Goal: Task Accomplishment & Management: Use online tool/utility

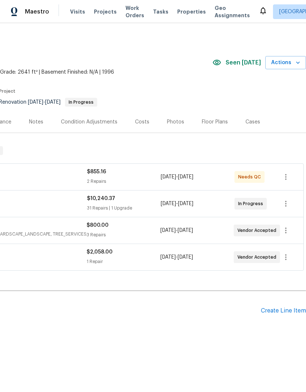
scroll to position [0, 109]
click at [289, 65] on span "Actions" at bounding box center [285, 62] width 29 height 9
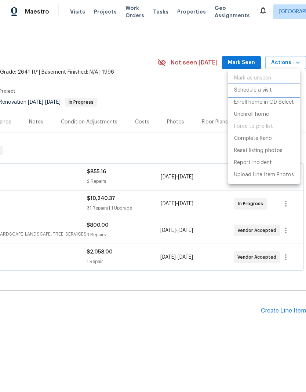
click at [266, 90] on p "Schedule a visit" at bounding box center [253, 91] width 38 height 8
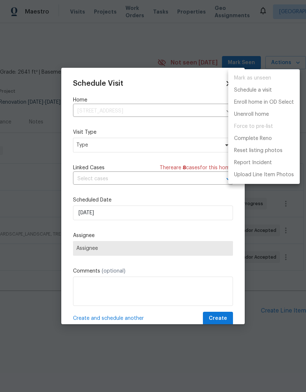
click at [135, 146] on div at bounding box center [153, 196] width 306 height 392
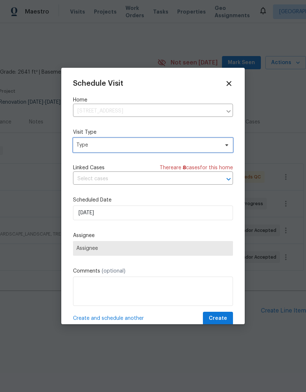
click at [145, 146] on span "Type" at bounding box center [147, 145] width 143 height 7
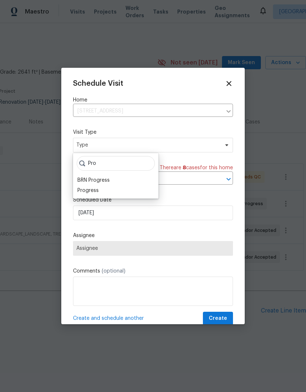
type input "Pro"
click at [103, 191] on div "Progress" at bounding box center [115, 191] width 81 height 10
click at [106, 190] on div "Progress" at bounding box center [115, 191] width 81 height 10
click at [105, 189] on div "Progress" at bounding box center [115, 191] width 81 height 10
click at [98, 188] on div "Progress" at bounding box center [87, 190] width 21 height 7
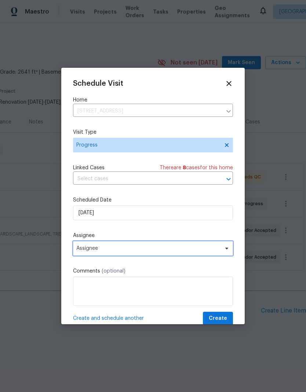
click at [123, 252] on span "Assignee" at bounding box center [148, 249] width 144 height 6
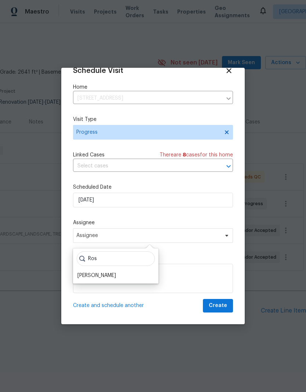
scroll to position [14, 0]
type input "Ros"
click at [109, 275] on div "[PERSON_NAME]" at bounding box center [96, 276] width 39 height 7
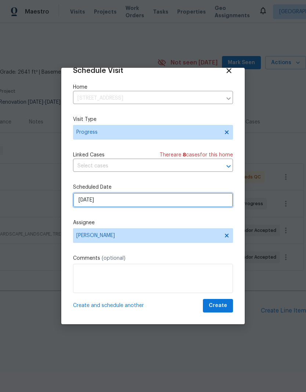
click at [124, 201] on input "[DATE]" at bounding box center [153, 200] width 160 height 15
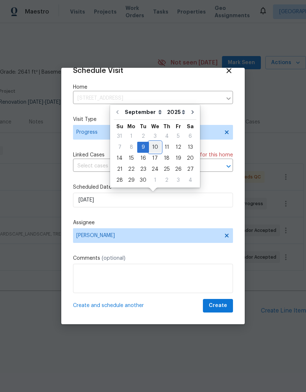
click at [153, 149] on div "10" at bounding box center [155, 147] width 12 height 10
type input "[DATE]"
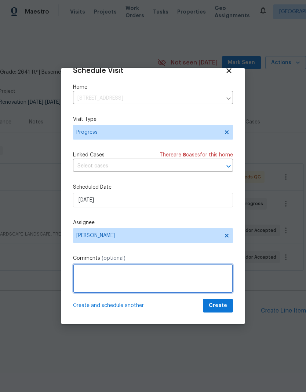
click at [167, 276] on textarea at bounding box center [153, 278] width 160 height 29
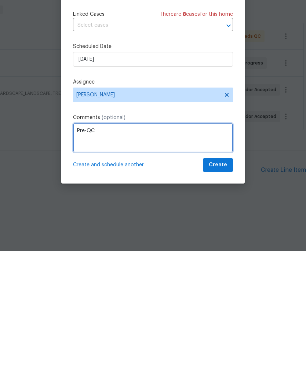
type textarea "Pre-QC"
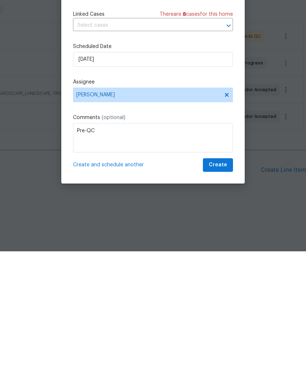
click at [238, 158] on div "Schedule Visit Home [STREET_ADDRESS] ​ Visit Type Progress Linked Cases There a…" at bounding box center [152, 196] width 183 height 257
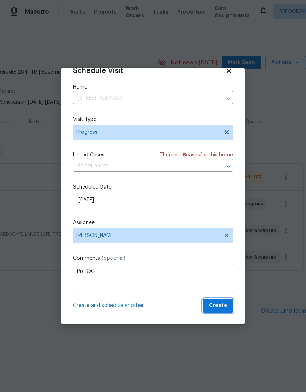
click at [223, 307] on span "Create" at bounding box center [218, 306] width 18 height 9
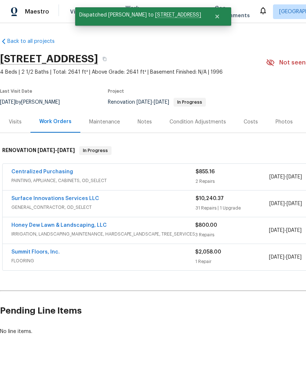
scroll to position [0, 0]
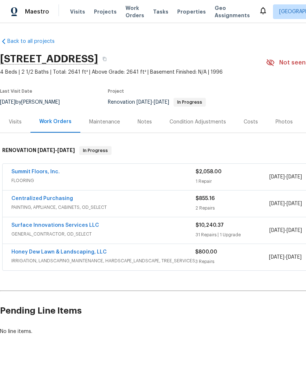
click at [142, 121] on div "Notes" at bounding box center [145, 121] width 14 height 7
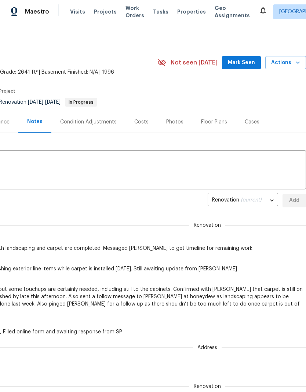
scroll to position [0, 109]
click at [244, 64] on span "Mark Seen" at bounding box center [241, 62] width 27 height 9
